Goal: Task Accomplishment & Management: Use online tool/utility

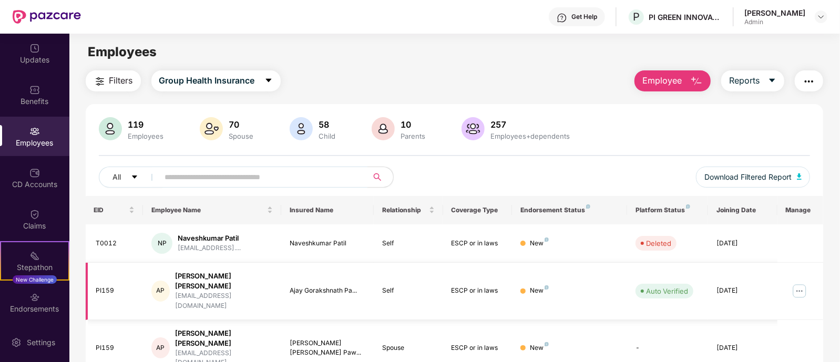
click at [796, 283] on img at bounding box center [799, 291] width 17 height 17
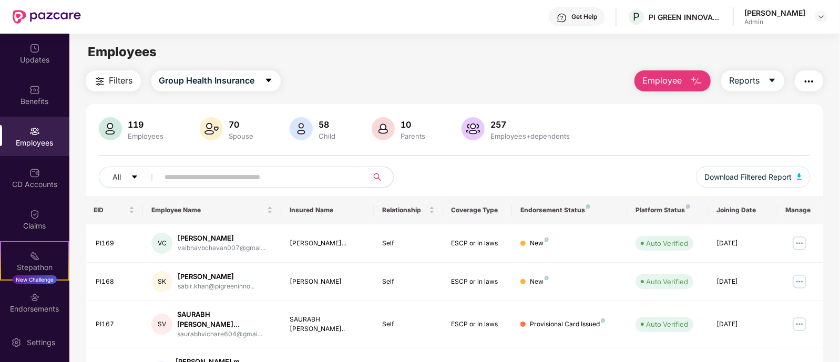
scroll to position [287, 0]
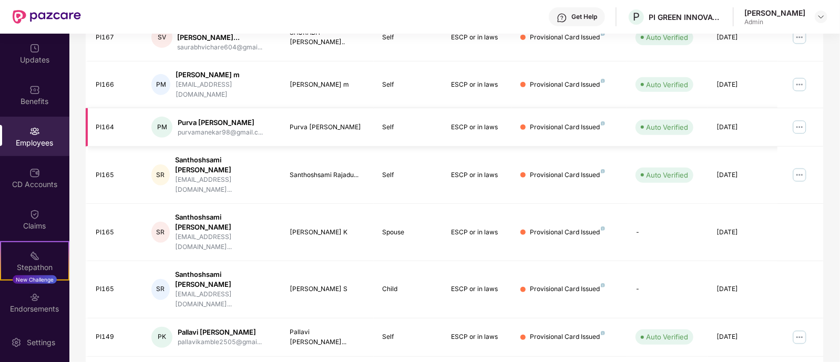
click at [803, 119] on img at bounding box center [799, 127] width 17 height 17
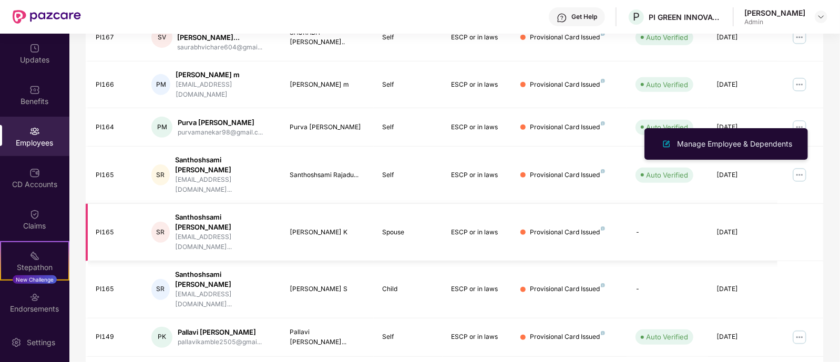
click at [782, 204] on td at bounding box center [800, 232] width 46 height 57
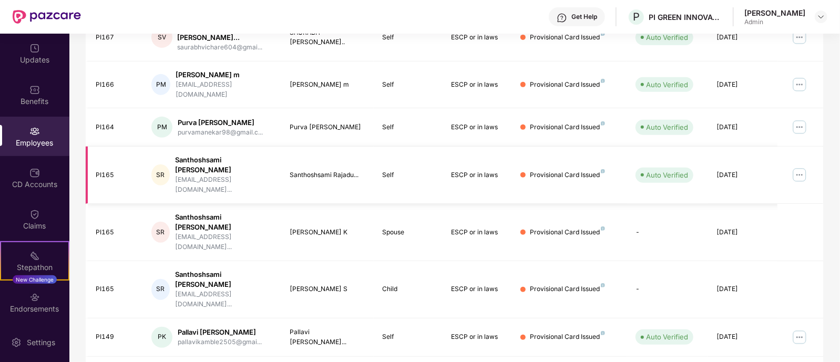
click at [797, 167] on img at bounding box center [799, 175] width 17 height 17
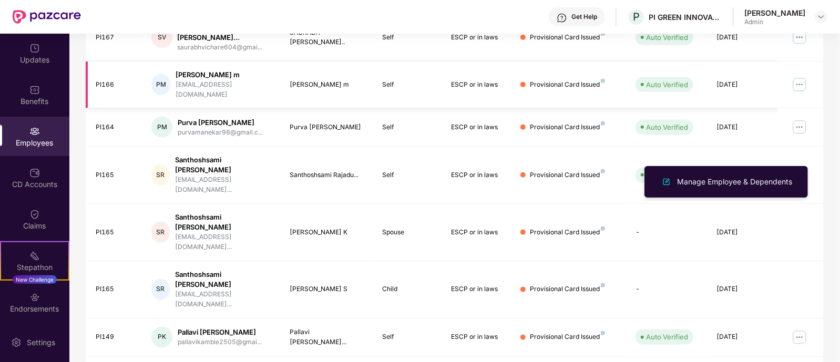
click at [802, 85] on img at bounding box center [799, 84] width 17 height 17
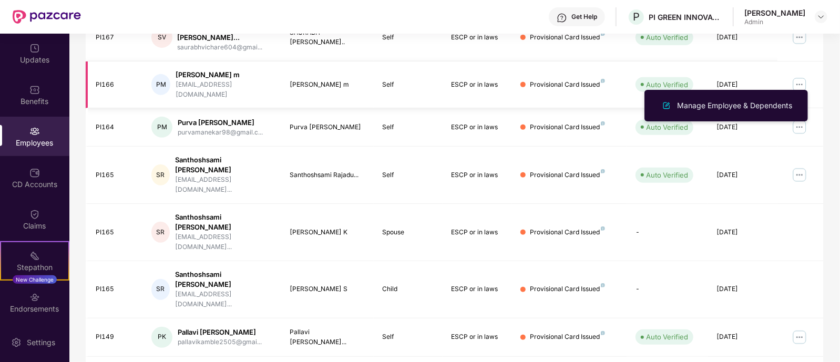
click at [802, 80] on img at bounding box center [799, 84] width 17 height 17
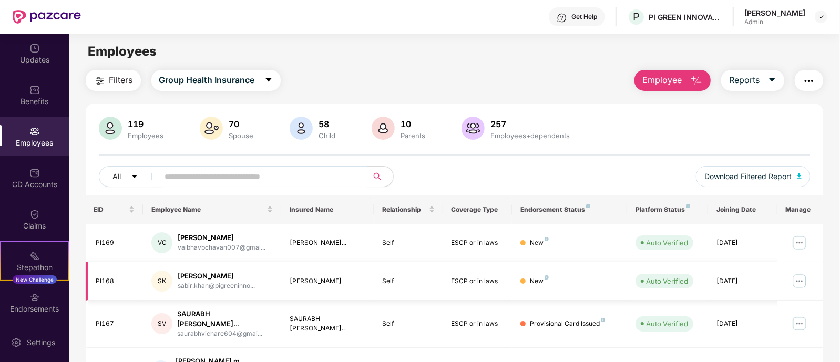
scroll to position [0, 0]
click at [763, 83] on button "Reports" at bounding box center [752, 80] width 63 height 21
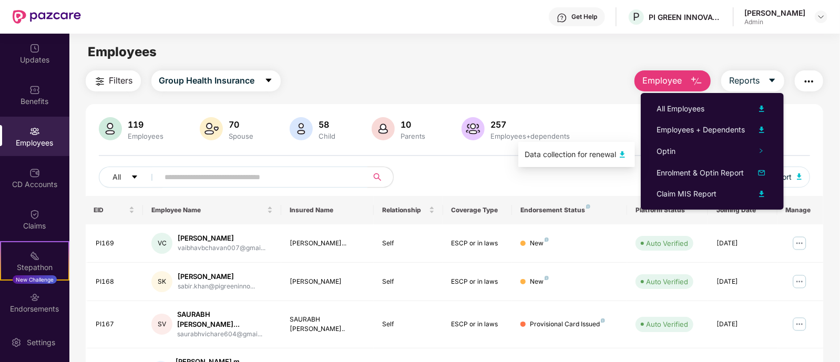
click at [562, 71] on div "Filters Group Health Insurance Employee Reports" at bounding box center [455, 80] width 738 height 21
